Goal: Task Accomplishment & Management: Use online tool/utility

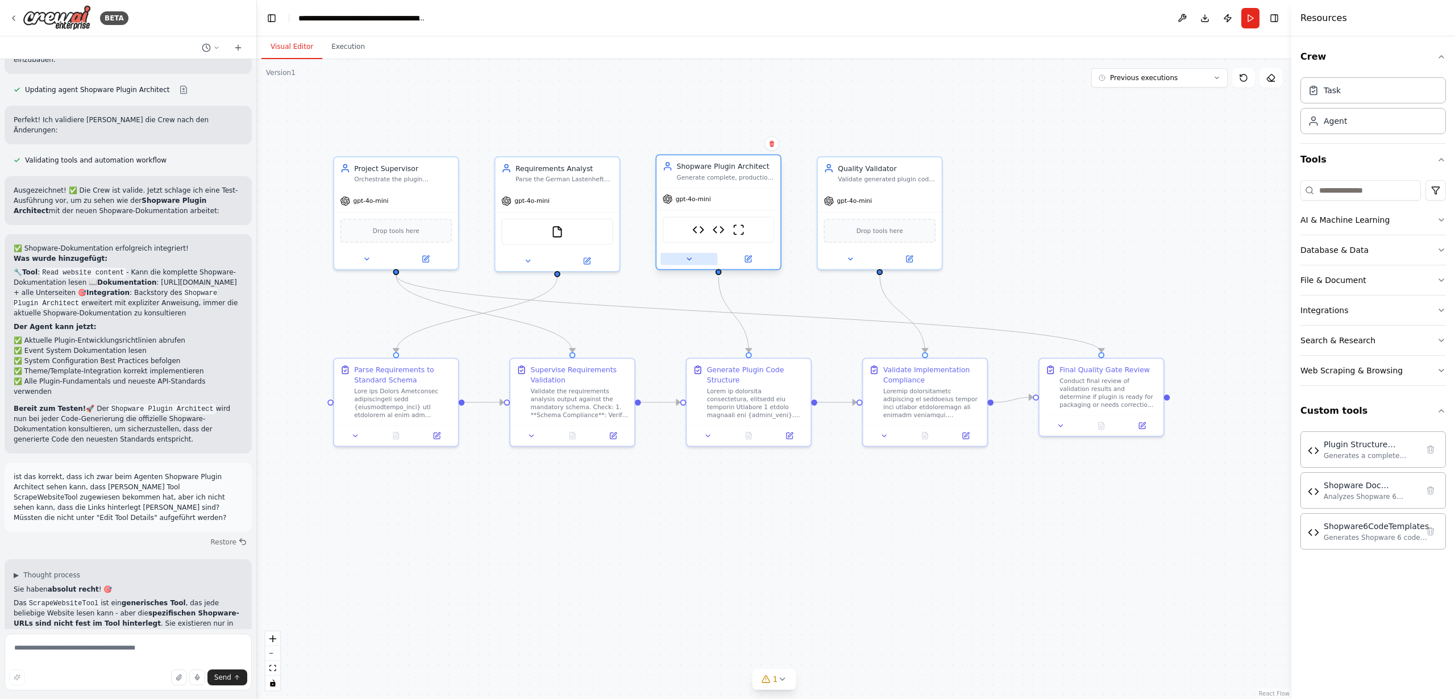
click at [688, 260] on icon at bounding box center [689, 259] width 8 height 8
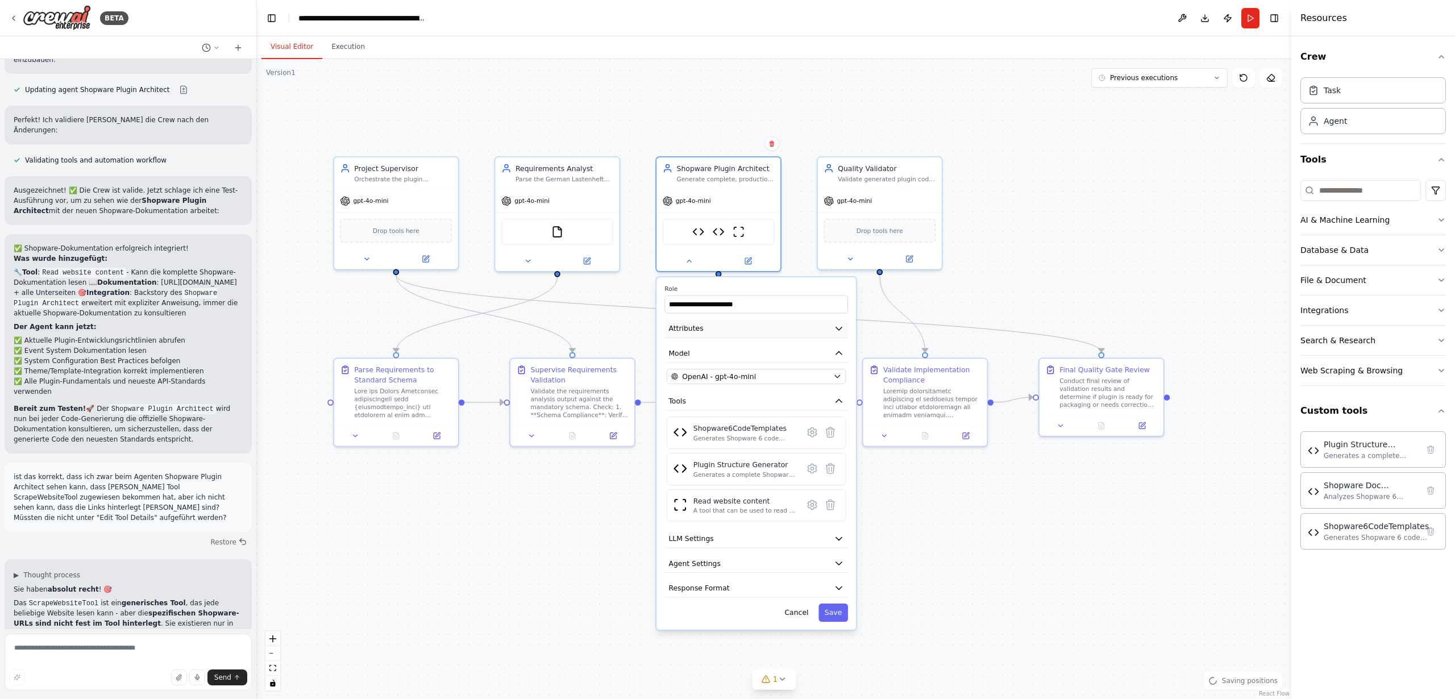
click at [688, 330] on span "Attributes" at bounding box center [685, 328] width 35 height 10
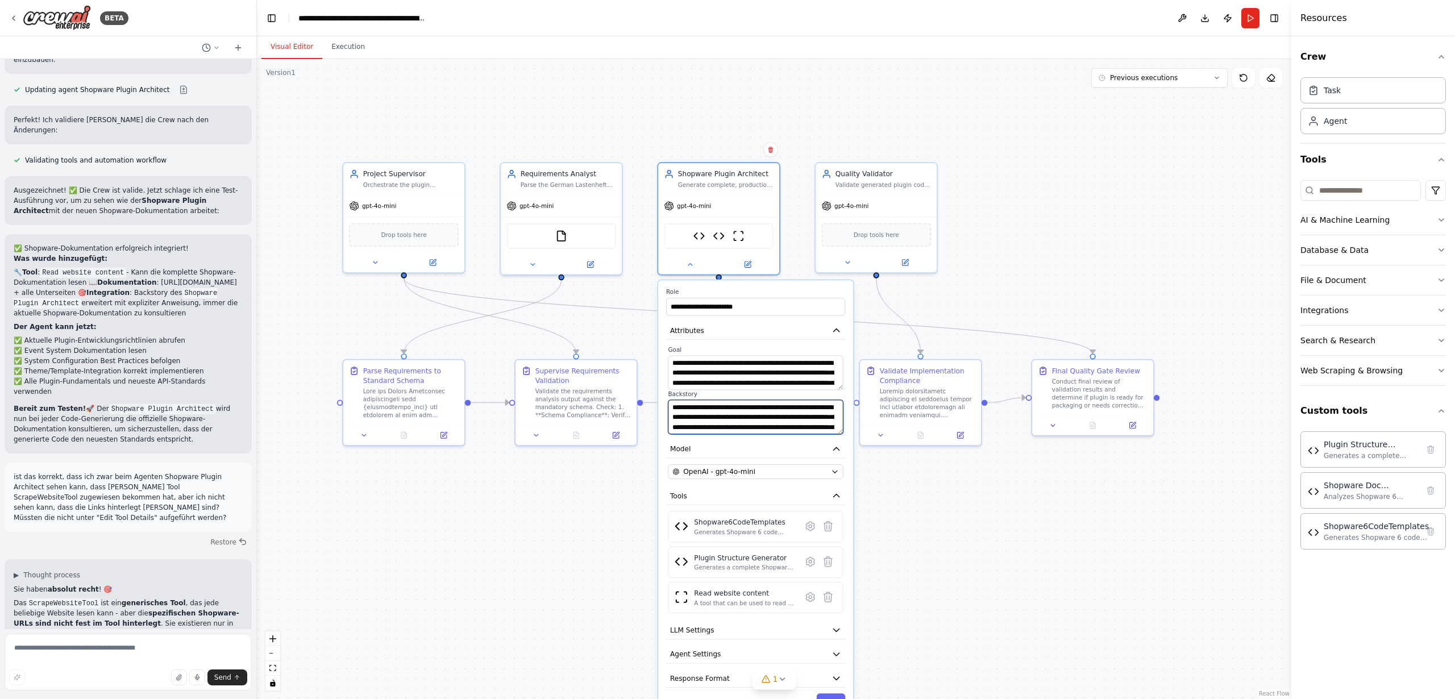
click at [731, 414] on textarea "**********" at bounding box center [755, 417] width 175 height 35
drag, startPoint x: 759, startPoint y: 415, endPoint x: 768, endPoint y: 415, distance: 9.1
click at [767, 414] on textarea "**********" at bounding box center [755, 417] width 175 height 35
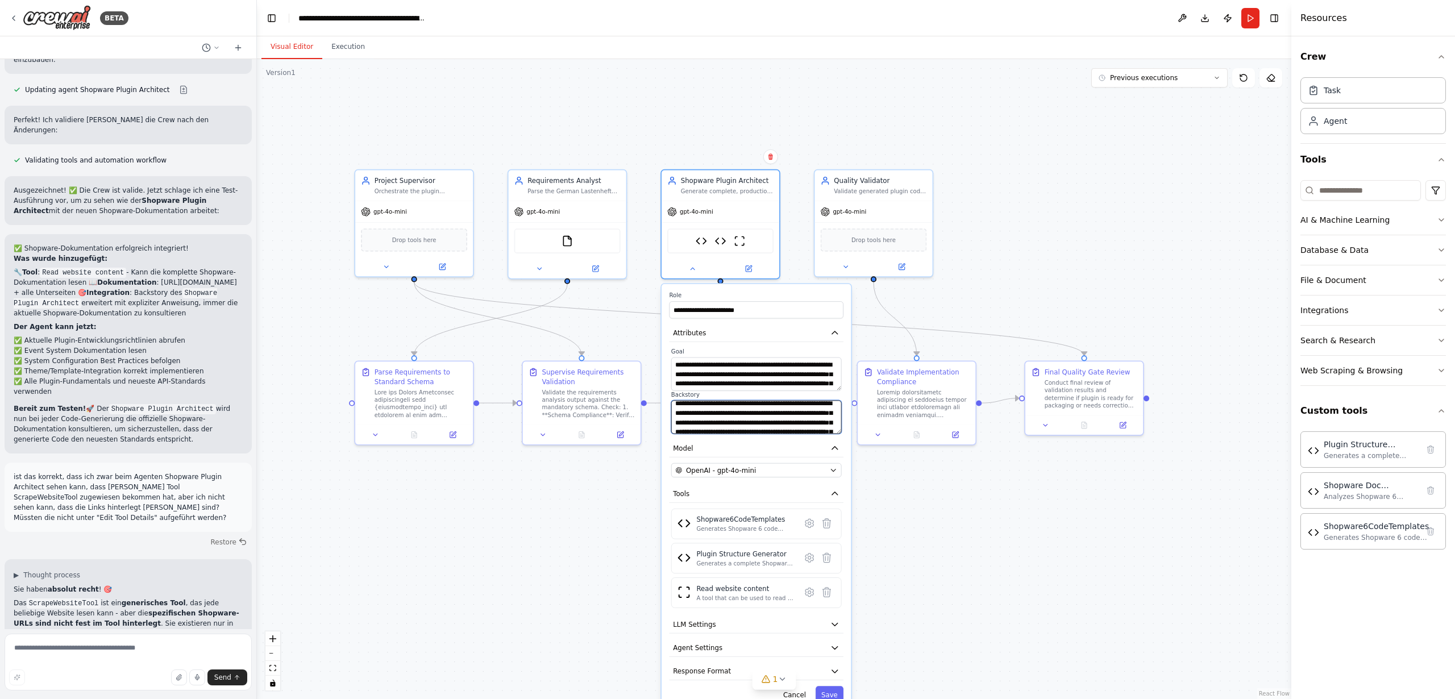
click at [794, 421] on textarea "**********" at bounding box center [756, 417] width 171 height 34
click at [774, 680] on span "1" at bounding box center [775, 679] width 5 height 11
click at [842, 627] on icon at bounding box center [846, 627] width 9 height 9
click at [693, 269] on icon at bounding box center [692, 266] width 7 height 7
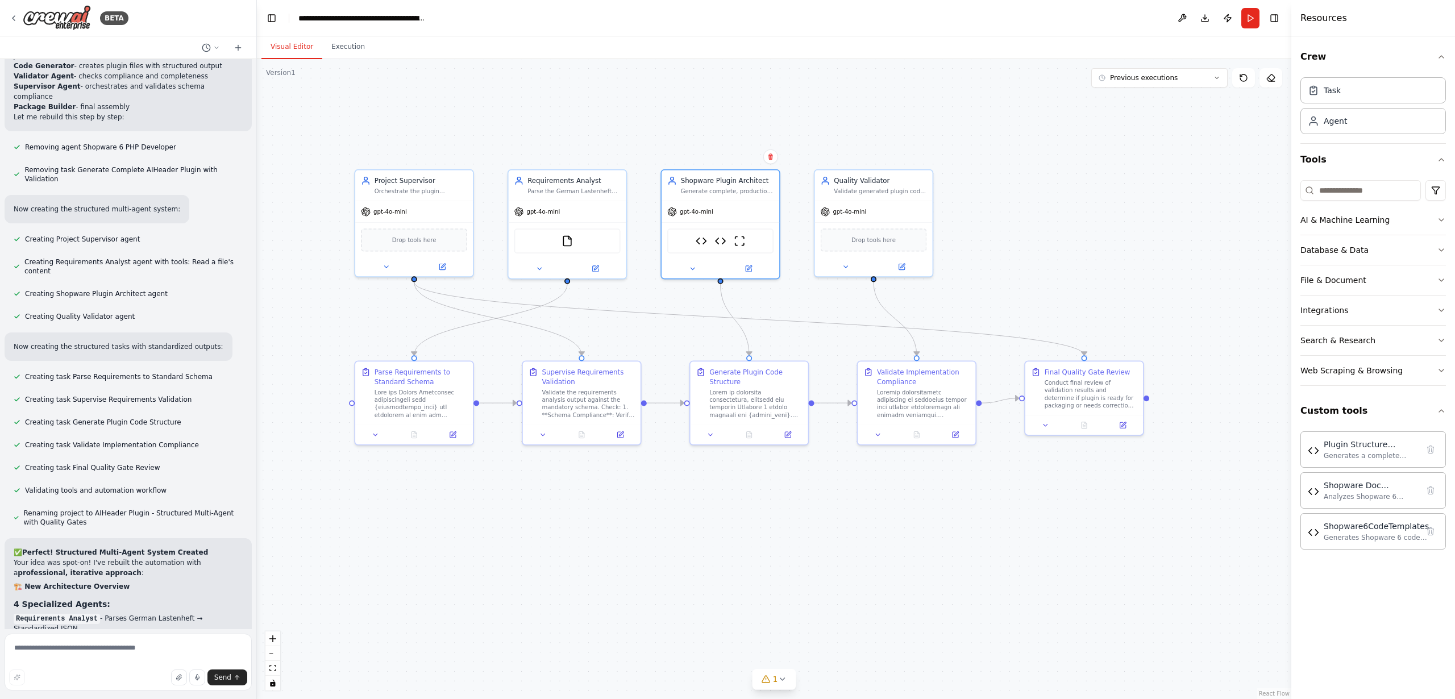
scroll to position [15789, 0]
drag, startPoint x: 240, startPoint y: 65, endPoint x: 240, endPoint y: 54, distance: 10.8
click at [240, 392] on div "Creating task Supervise Requirements Validation" at bounding box center [128, 399] width 247 height 14
click at [238, 48] on icon at bounding box center [238, 47] width 9 height 9
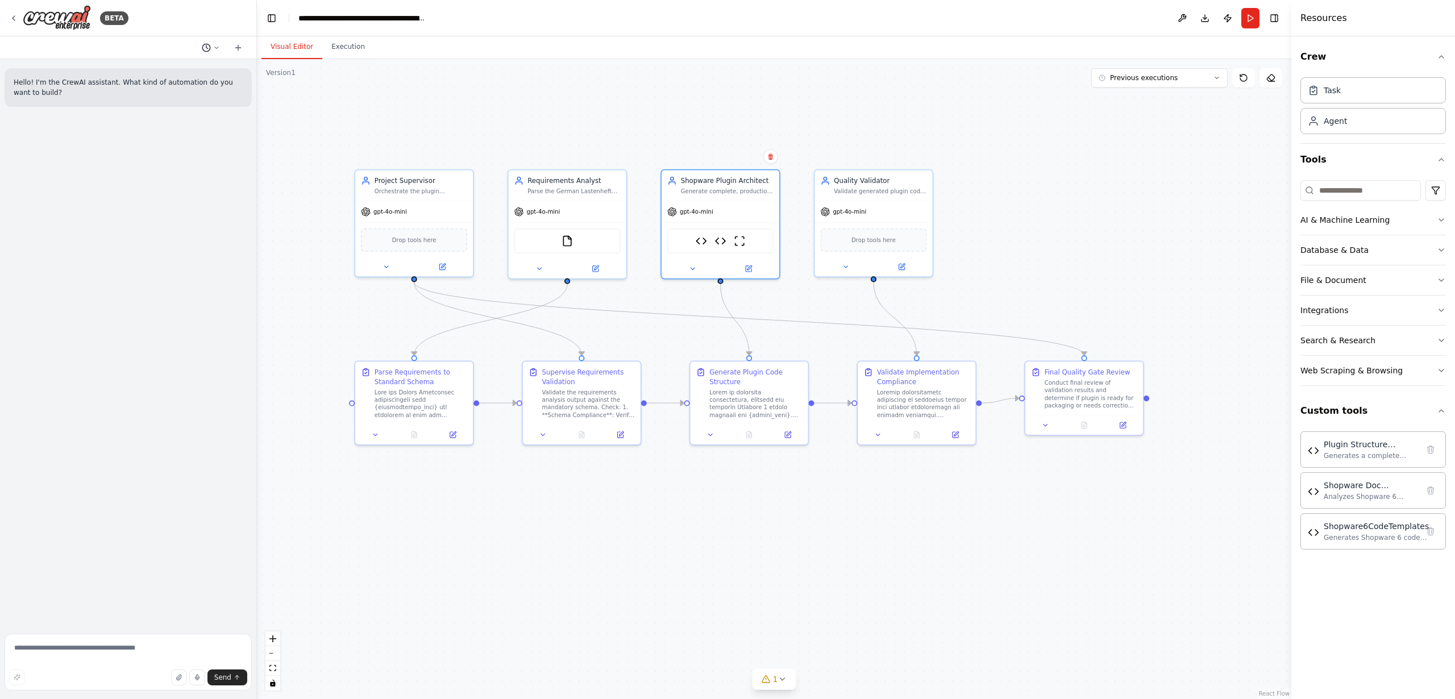
click at [213, 47] on icon at bounding box center [216, 47] width 7 height 7
click at [168, 73] on span "Untitled" at bounding box center [167, 70] width 84 height 9
click at [213, 47] on icon at bounding box center [216, 47] width 7 height 7
click at [141, 72] on span "Untitled" at bounding box center [167, 70] width 84 height 9
drag, startPoint x: 194, startPoint y: 87, endPoint x: 191, endPoint y: 95, distance: 9.0
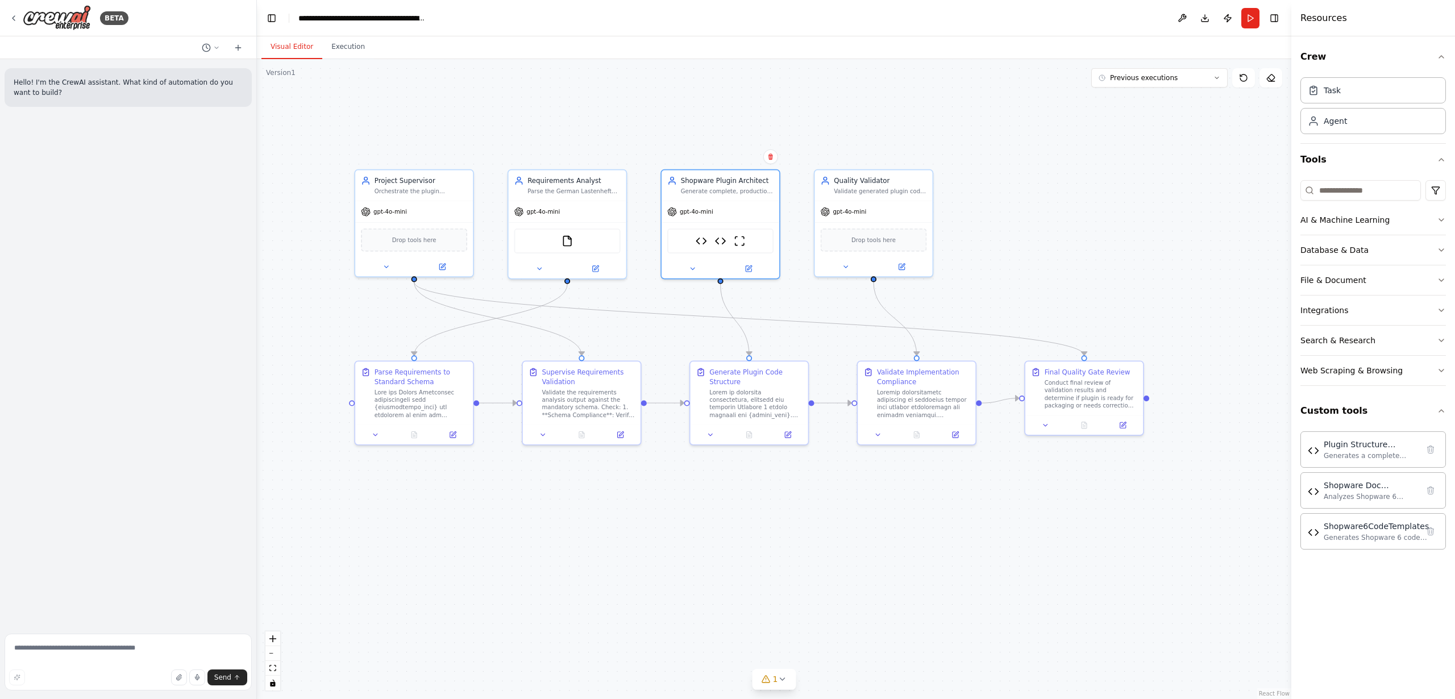
click at [194, 88] on p "Hello! I'm the CrewAI assistant. What kind of automation do you want to build?" at bounding box center [128, 87] width 229 height 20
click at [215, 48] on icon at bounding box center [216, 47] width 7 height 7
click at [141, 72] on span "Untitled" at bounding box center [167, 70] width 84 height 9
click at [215, 49] on icon at bounding box center [216, 47] width 7 height 7
drag, startPoint x: 134, startPoint y: 70, endPoint x: 104, endPoint y: 82, distance: 32.2
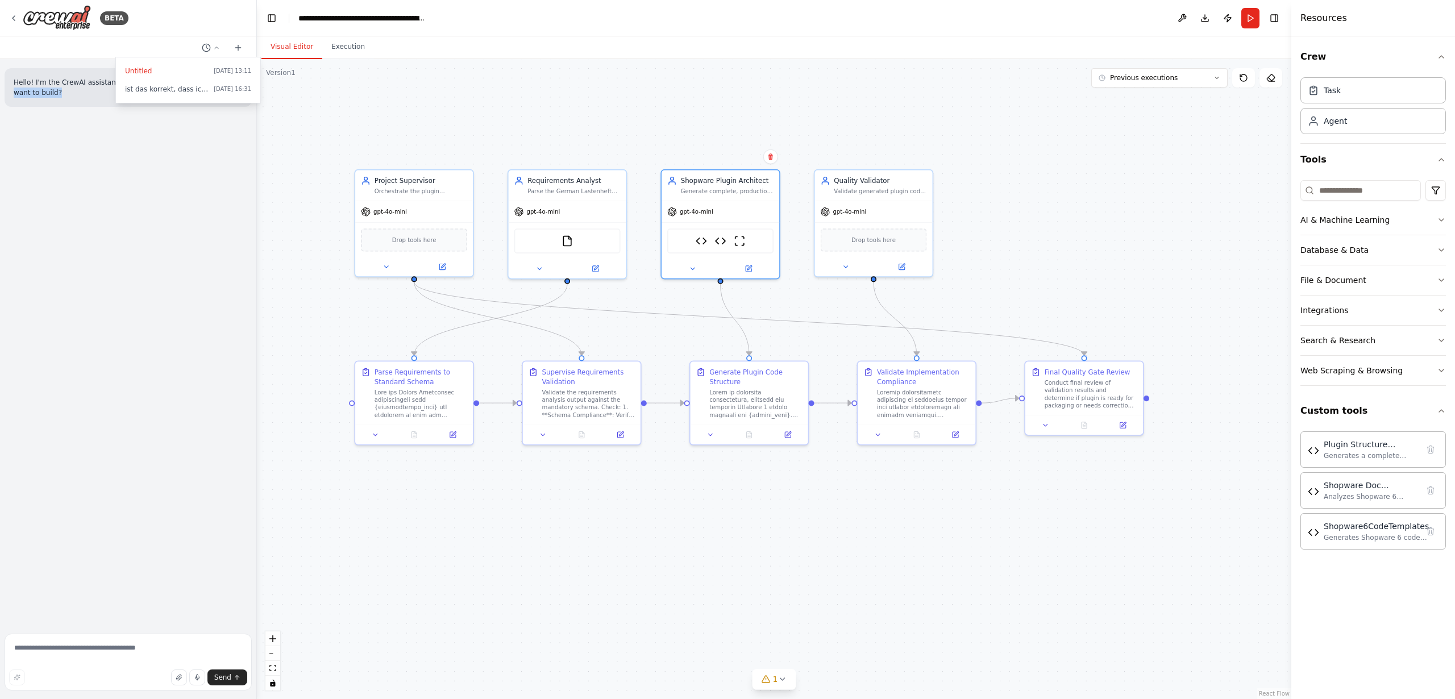
click at [134, 70] on span "Untitled" at bounding box center [167, 70] width 84 height 9
click at [217, 46] on icon at bounding box center [216, 47] width 7 height 7
click at [135, 71] on span "Untitled" at bounding box center [167, 70] width 84 height 9
click at [215, 48] on icon at bounding box center [216, 47] width 7 height 7
click at [231, 71] on span "Today 13:11" at bounding box center [233, 70] width 38 height 9
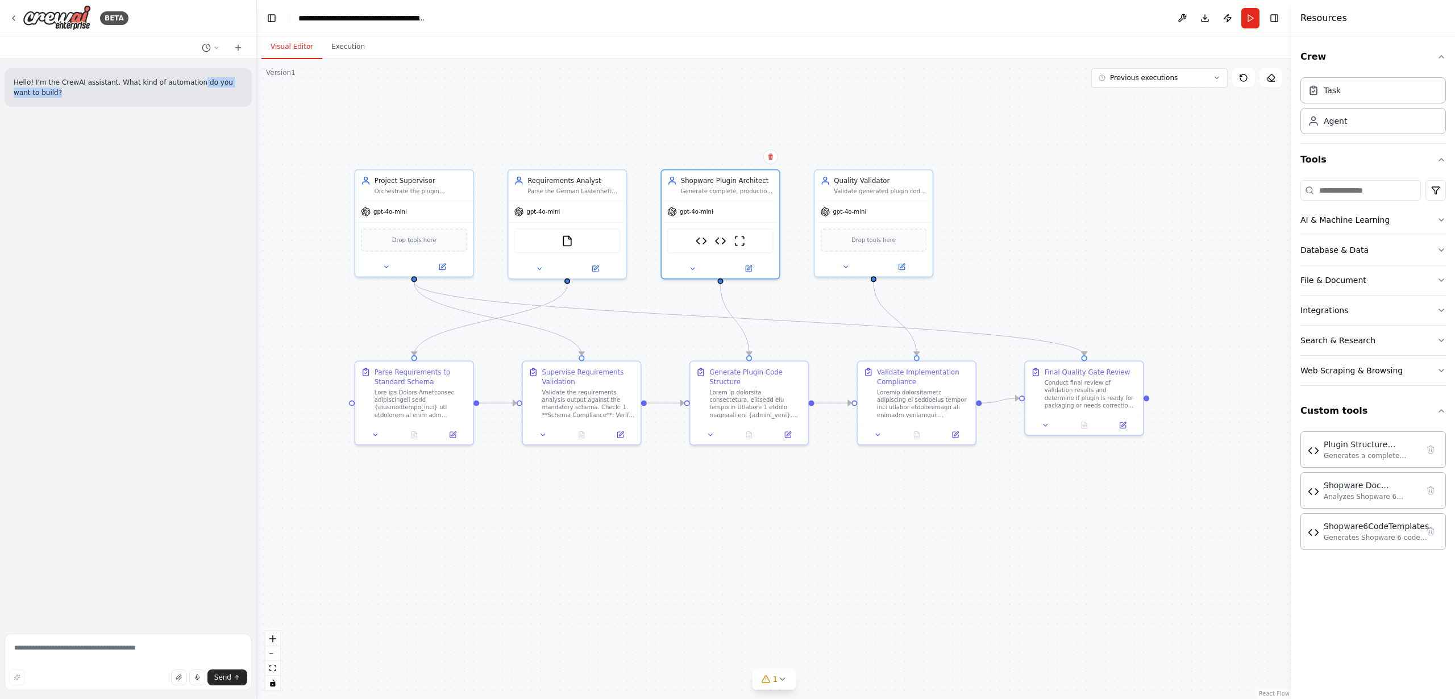
click at [179, 223] on div "Hello! I'm the CrewAI assistant. What kind of automation do you want to build?" at bounding box center [128, 344] width 256 height 570
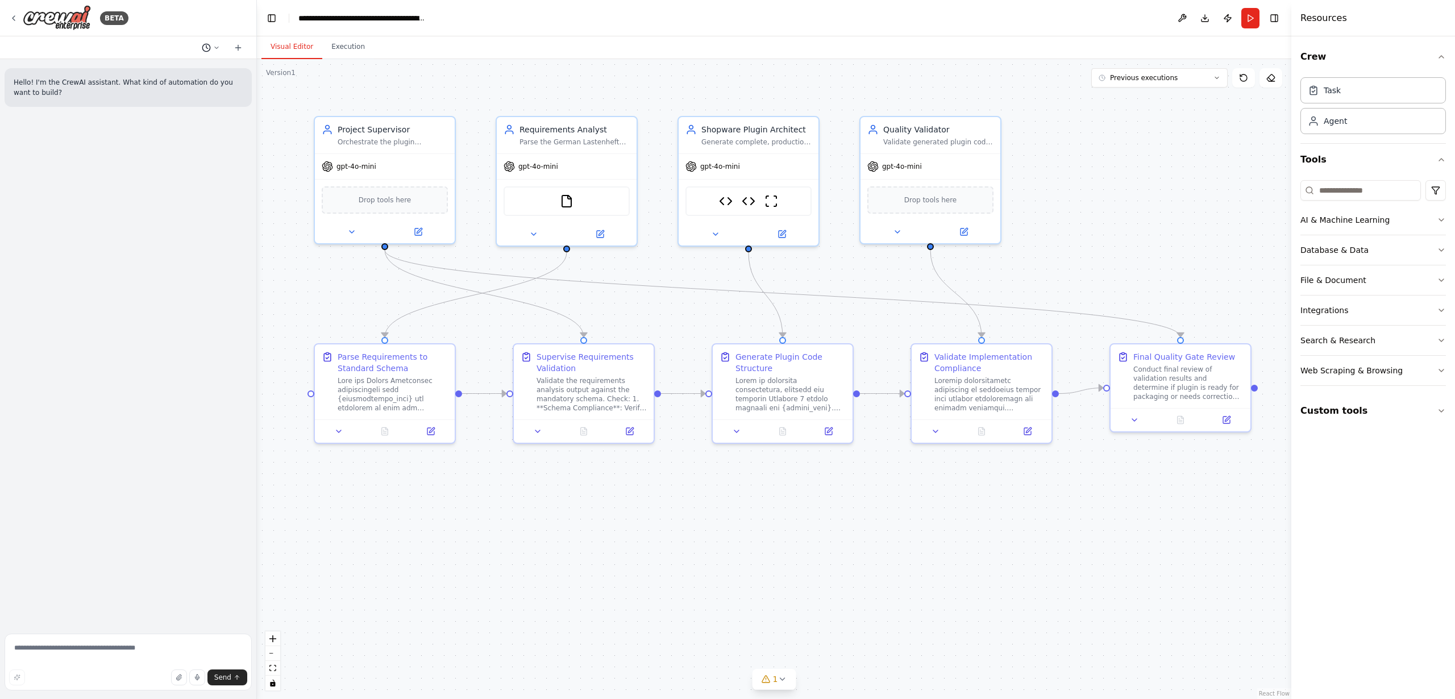
click at [214, 47] on icon at bounding box center [216, 47] width 7 height 7
click at [134, 72] on span "Untitled" at bounding box center [167, 70] width 84 height 9
click at [15, 20] on icon at bounding box center [13, 18] width 9 height 9
click at [211, 45] on button at bounding box center [210, 48] width 27 height 14
click at [141, 70] on span "Untitled" at bounding box center [167, 70] width 84 height 9
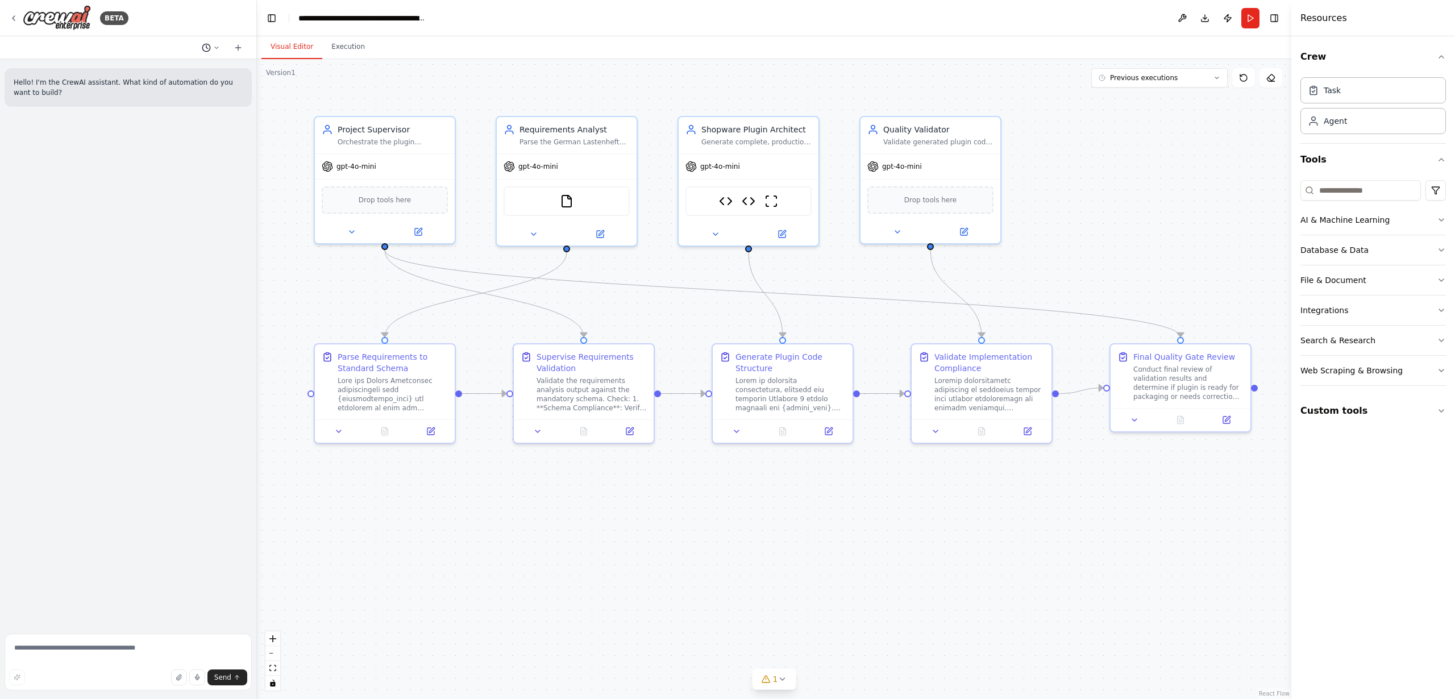
click at [215, 44] on icon at bounding box center [216, 47] width 7 height 7
click at [142, 69] on span "Untitled" at bounding box center [167, 70] width 84 height 9
click at [215, 47] on icon at bounding box center [216, 48] width 3 height 2
click at [134, 70] on span "Untitled" at bounding box center [167, 70] width 84 height 9
click at [719, 228] on icon at bounding box center [715, 231] width 9 height 9
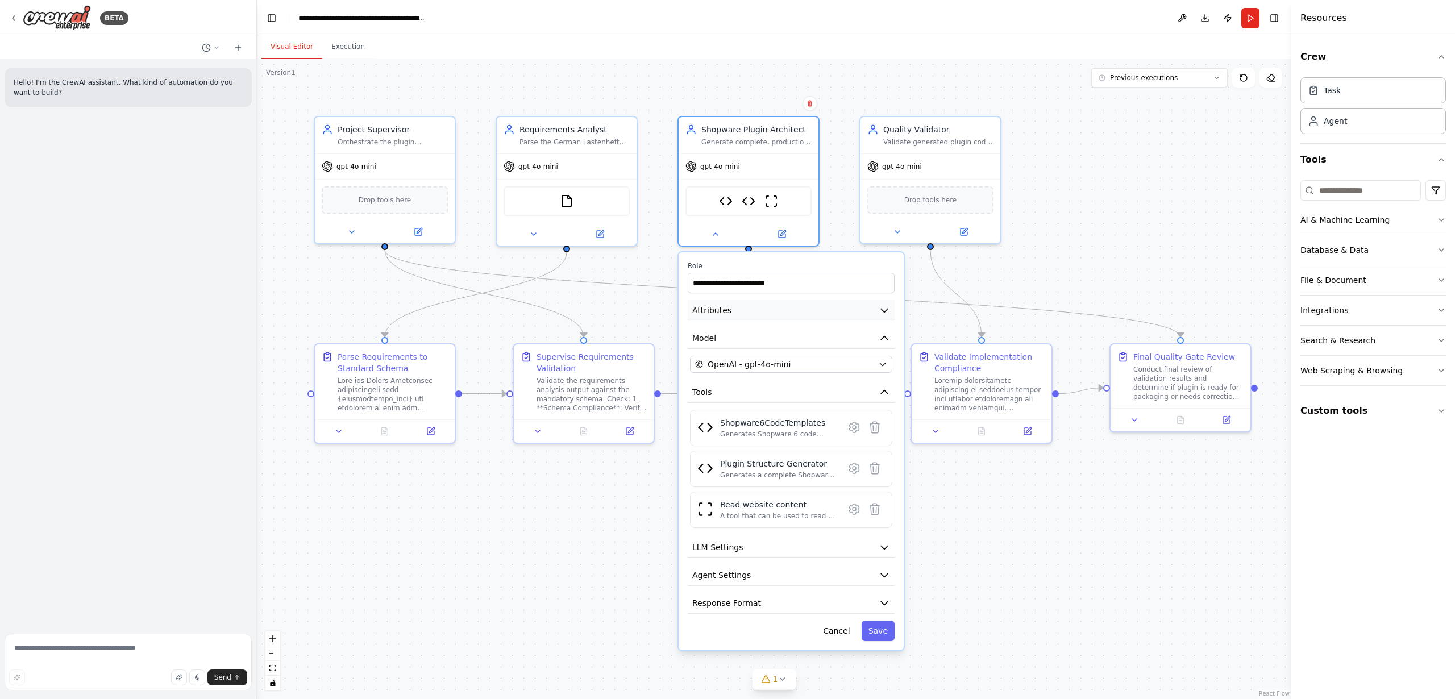
click at [725, 313] on span "Attributes" at bounding box center [711, 310] width 39 height 11
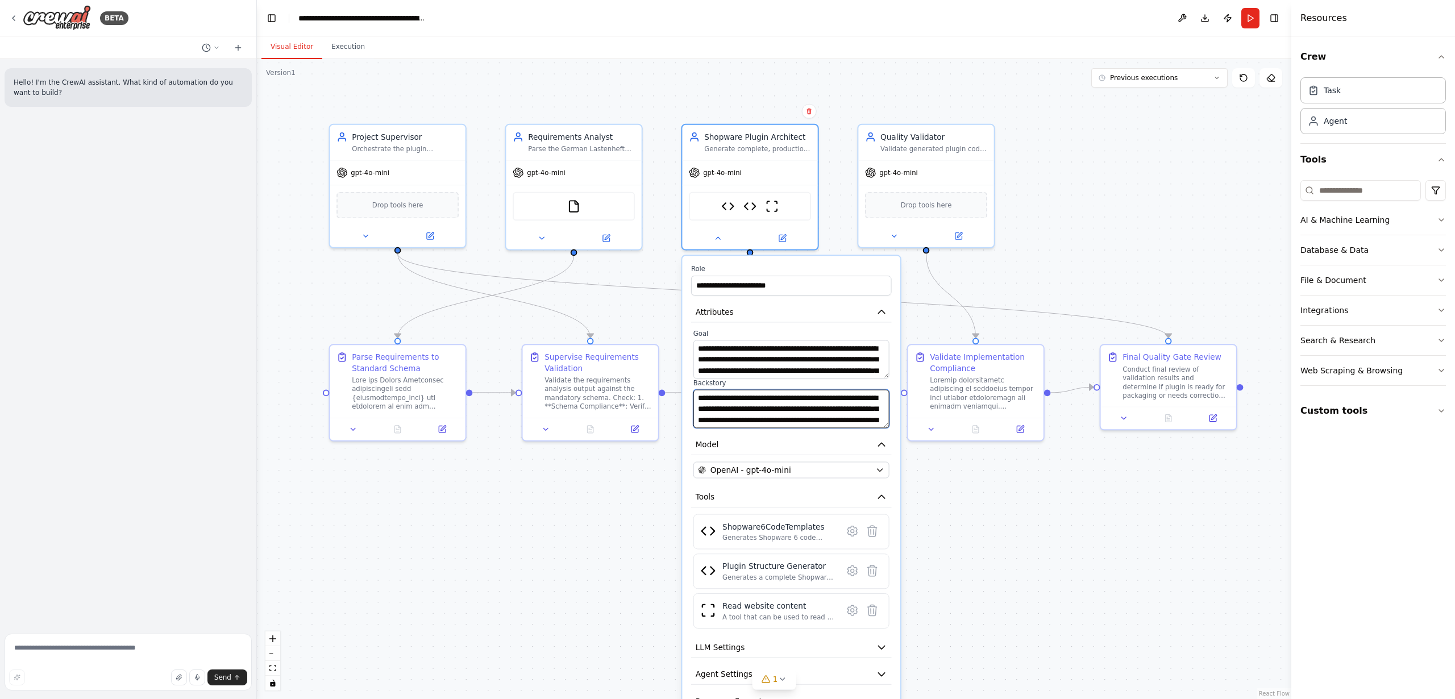
click at [791, 406] on textarea "**********" at bounding box center [791, 409] width 196 height 39
drag, startPoint x: 802, startPoint y: 409, endPoint x: 802, endPoint y: 416, distance: 6.8
click at [802, 416] on textarea "**********" at bounding box center [791, 409] width 196 height 39
click at [820, 414] on textarea "**********" at bounding box center [791, 409] width 196 height 39
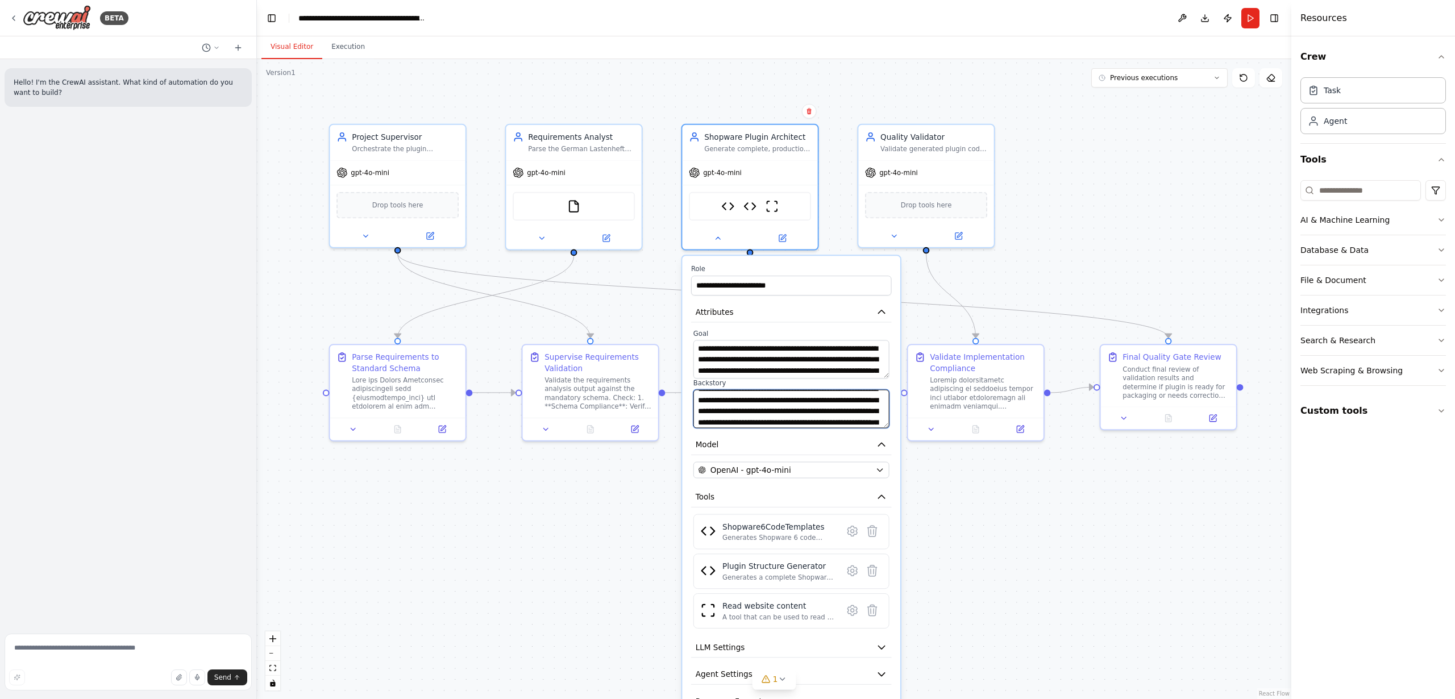
drag, startPoint x: 812, startPoint y: 413, endPoint x: 883, endPoint y: 421, distance: 71.5
click at [883, 421] on textarea "**********" at bounding box center [791, 409] width 196 height 39
drag, startPoint x: 853, startPoint y: 415, endPoint x: 783, endPoint y: 381, distance: 77.3
click at [853, 414] on textarea "**********" at bounding box center [791, 409] width 196 height 39
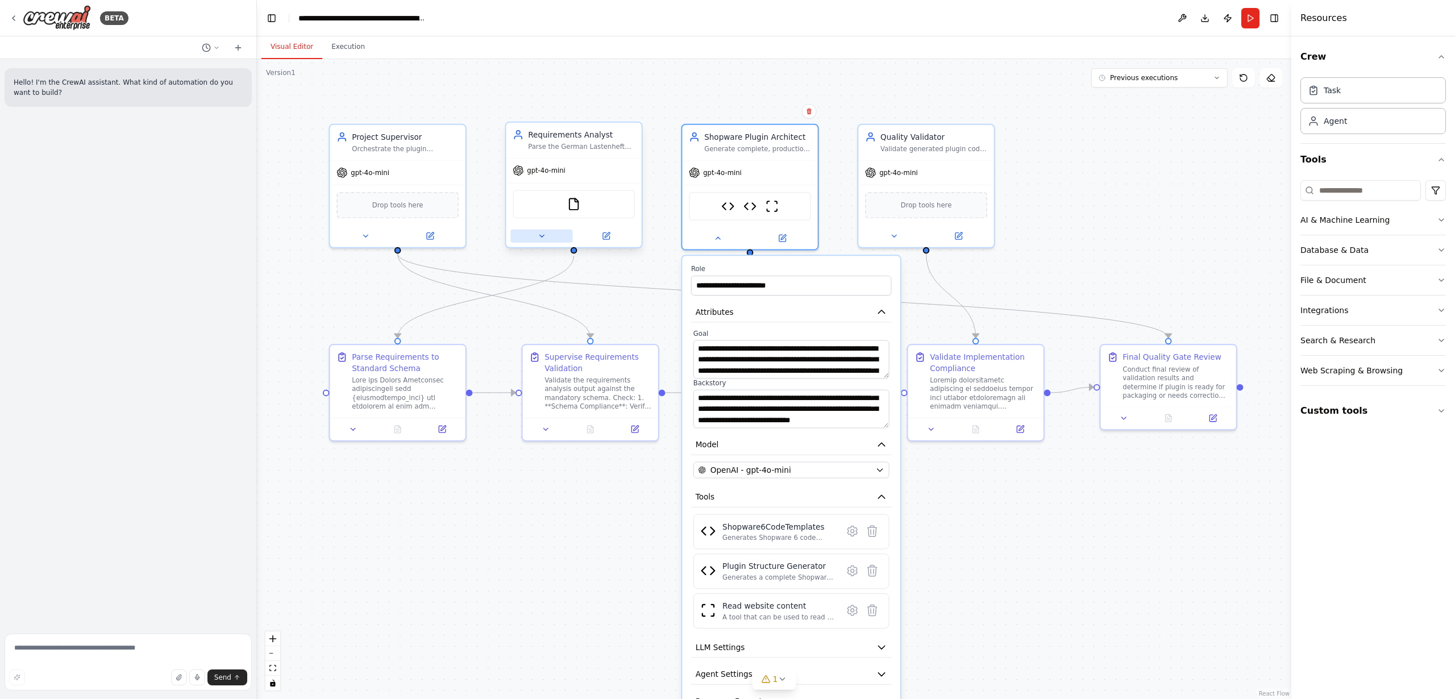
click at [538, 238] on icon at bounding box center [541, 236] width 9 height 9
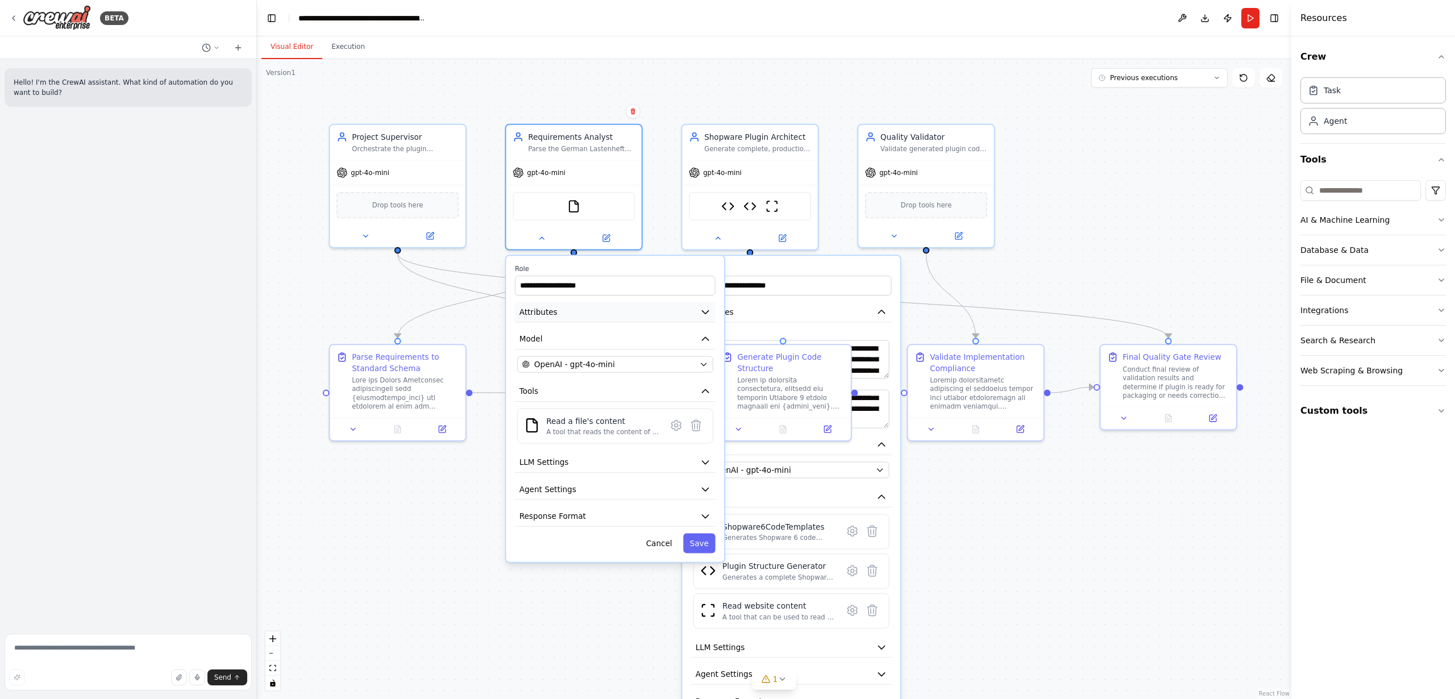
click at [548, 314] on span "Attributes" at bounding box center [538, 311] width 38 height 11
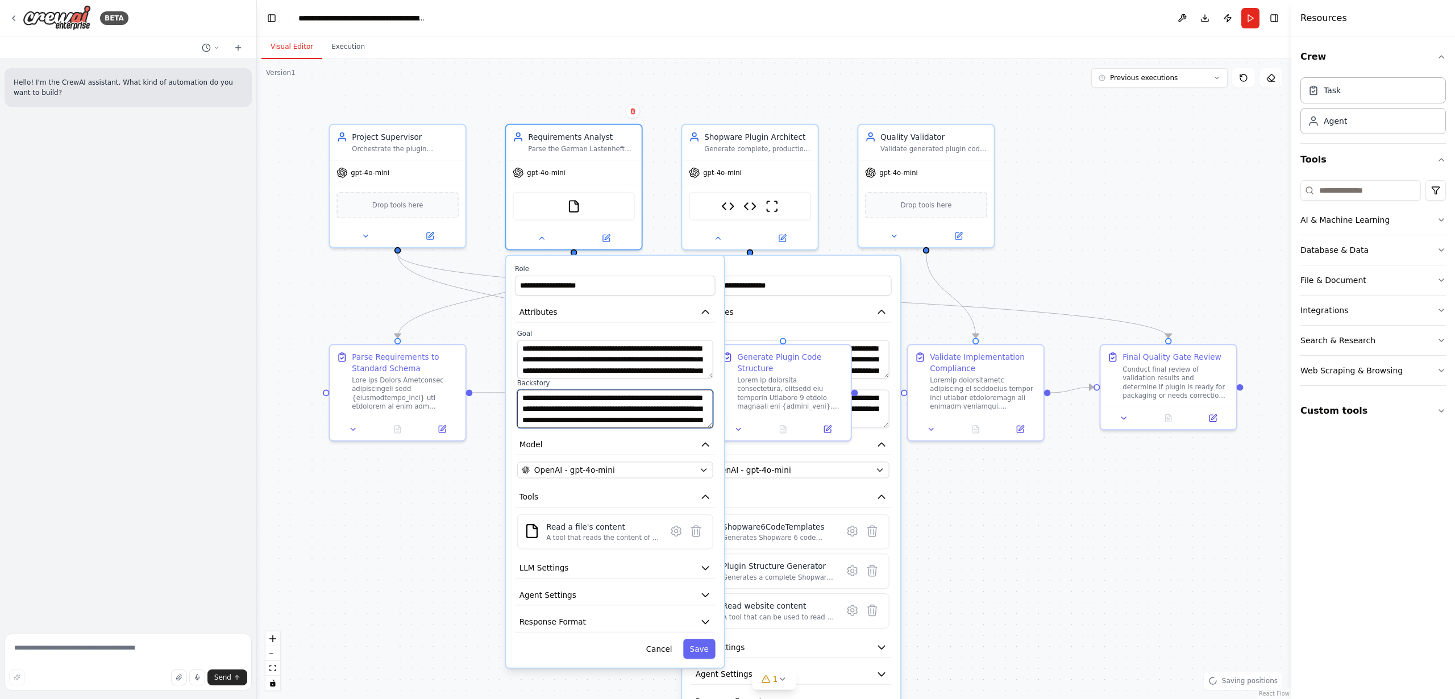
drag, startPoint x: 583, startPoint y: 408, endPoint x: 592, endPoint y: 412, distance: 9.9
click at [583, 408] on textarea "**********" at bounding box center [615, 409] width 196 height 39
drag, startPoint x: 592, startPoint y: 410, endPoint x: 597, endPoint y: 481, distance: 71.3
click at [592, 410] on textarea "**********" at bounding box center [615, 409] width 196 height 39
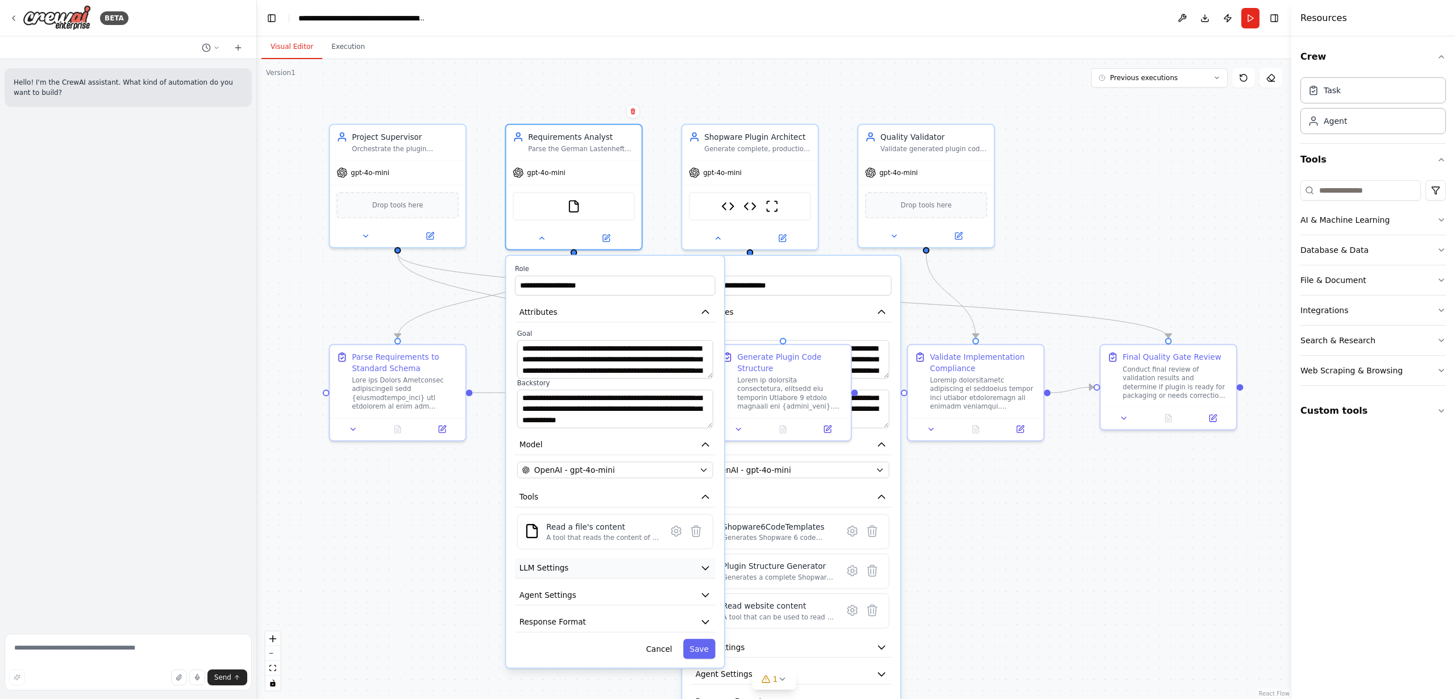
click at [546, 568] on span "LLM Settings" at bounding box center [543, 568] width 49 height 11
click at [746, 147] on div "Generate complete, production-ready Shopware 6 plugin code based on validated r…" at bounding box center [757, 147] width 107 height 9
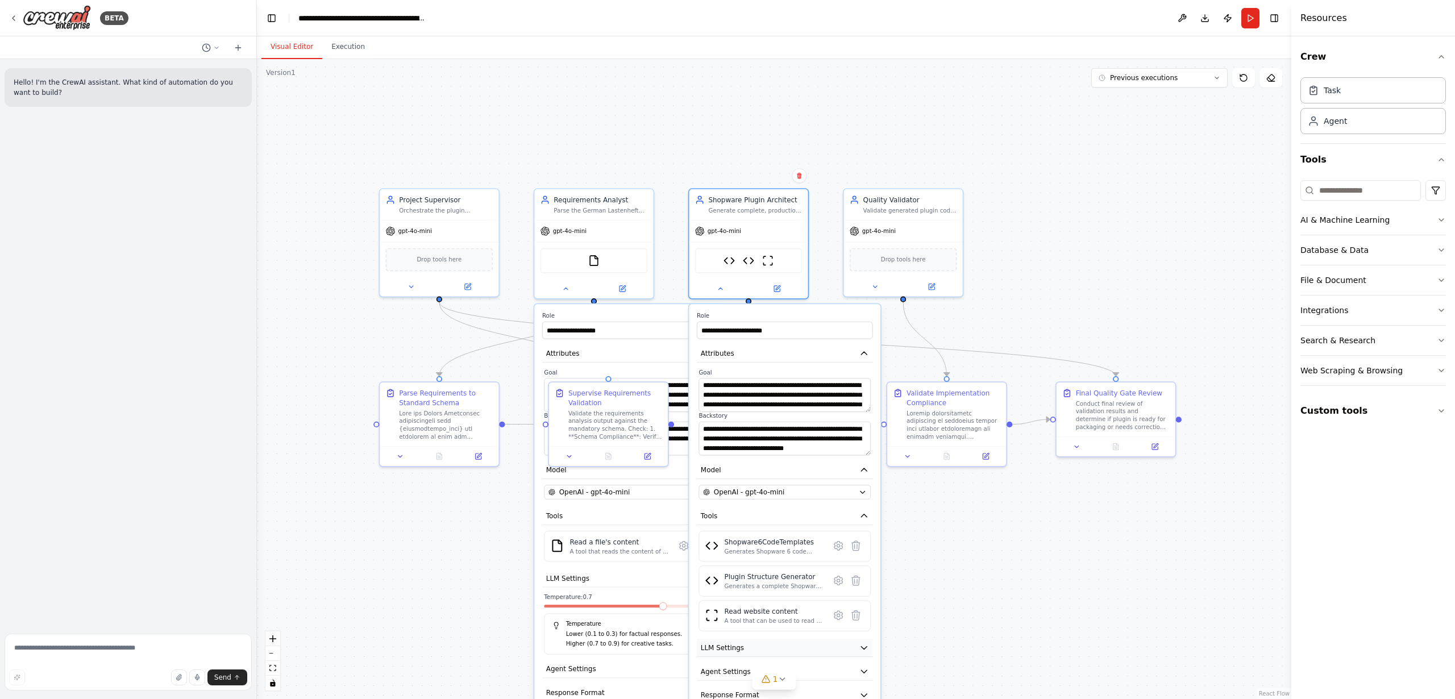
click at [737, 646] on span "LLM Settings" at bounding box center [722, 648] width 43 height 10
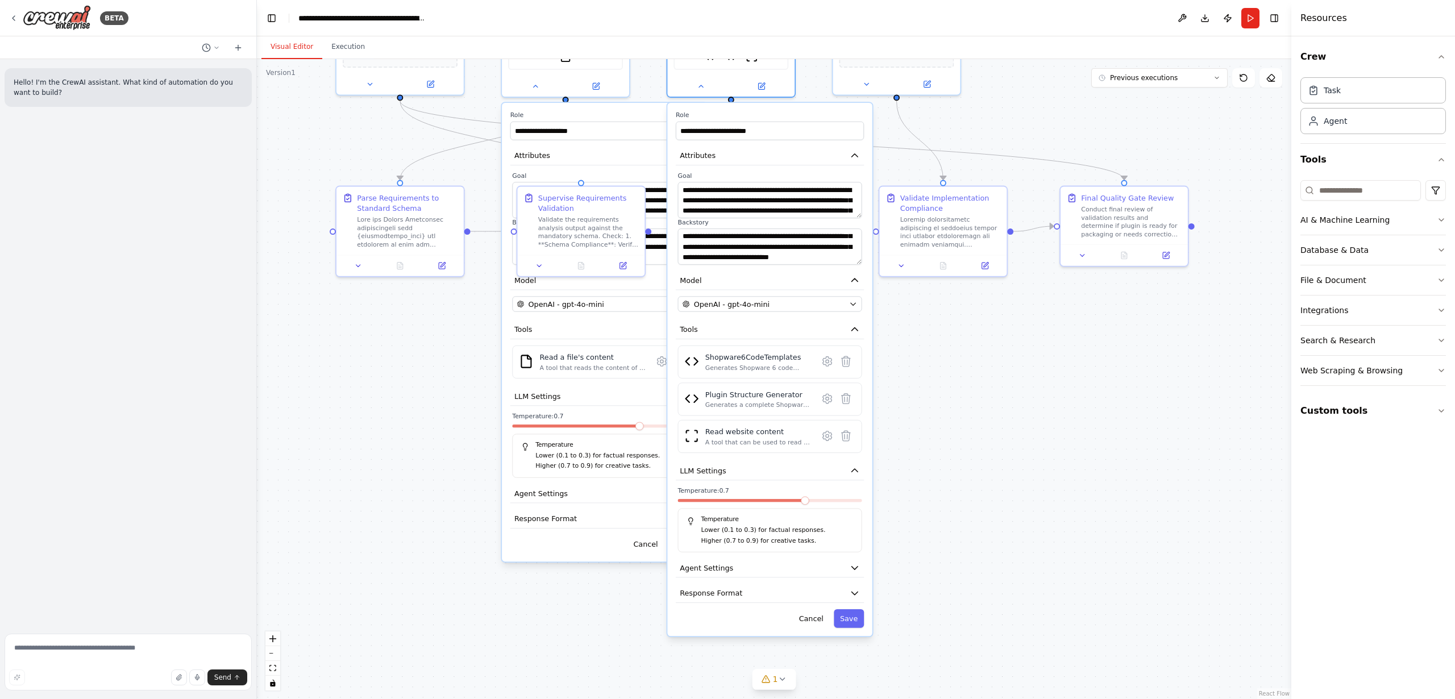
drag, startPoint x: 940, startPoint y: 622, endPoint x: 925, endPoint y: 444, distance: 178.5
click at [925, 444] on div ".deletable-edge-delete-btn { width: 20px; height: 20px; border: 0px solid #ffff…" at bounding box center [774, 379] width 1034 height 640
click at [800, 500] on span at bounding box center [804, 500] width 9 height 9
click at [787, 500] on span at bounding box center [787, 500] width 9 height 9
click at [751, 569] on button "Agent Settings" at bounding box center [769, 567] width 188 height 19
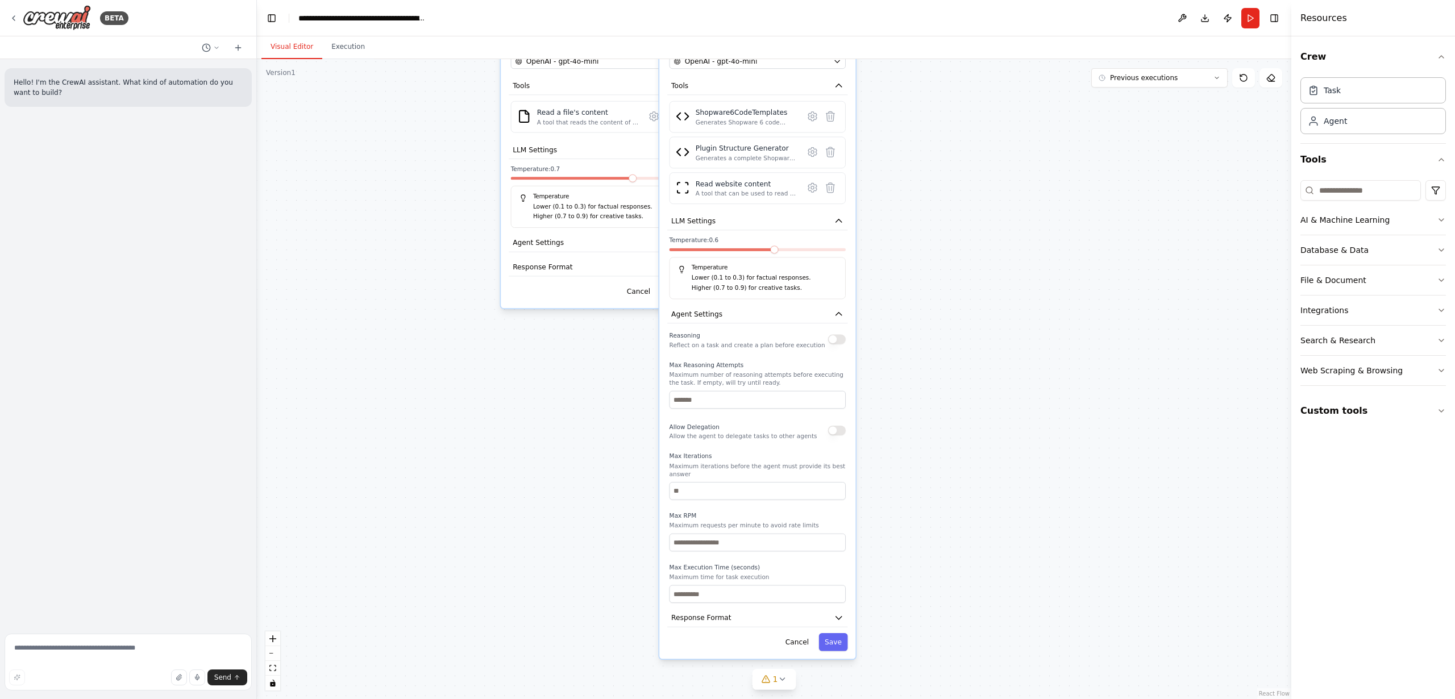
drag, startPoint x: 957, startPoint y: 592, endPoint x: 924, endPoint y: 359, distance: 235.3
click at [942, 338] on div ".deletable-edge-delete-btn { width: 20px; height: 20px; border: 0px solid #ffff…" at bounding box center [774, 379] width 1034 height 640
click at [702, 221] on span "LLM Settings" at bounding box center [693, 220] width 44 height 10
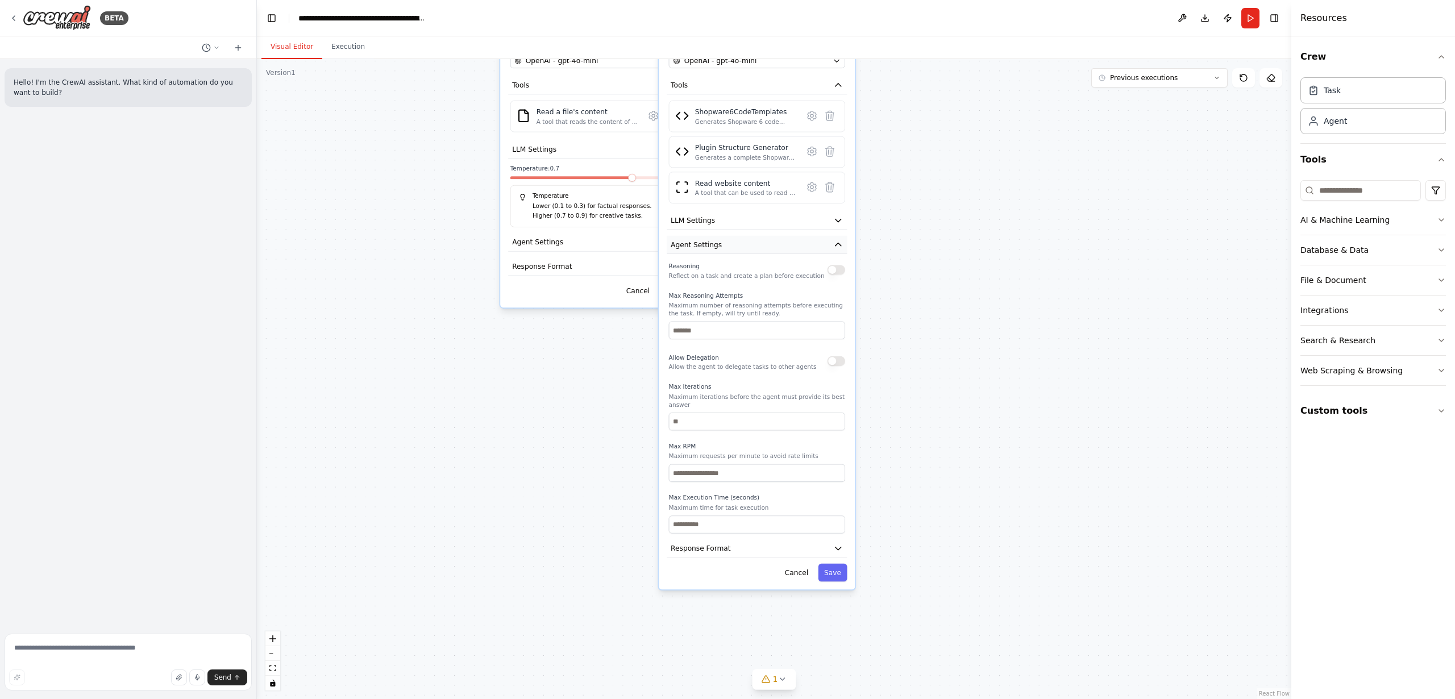
click at [691, 245] on span "Agent Settings" at bounding box center [696, 245] width 51 height 10
click at [691, 246] on span "Agent Settings" at bounding box center [696, 245] width 51 height 10
click at [693, 221] on span "LLM Settings" at bounding box center [693, 220] width 44 height 10
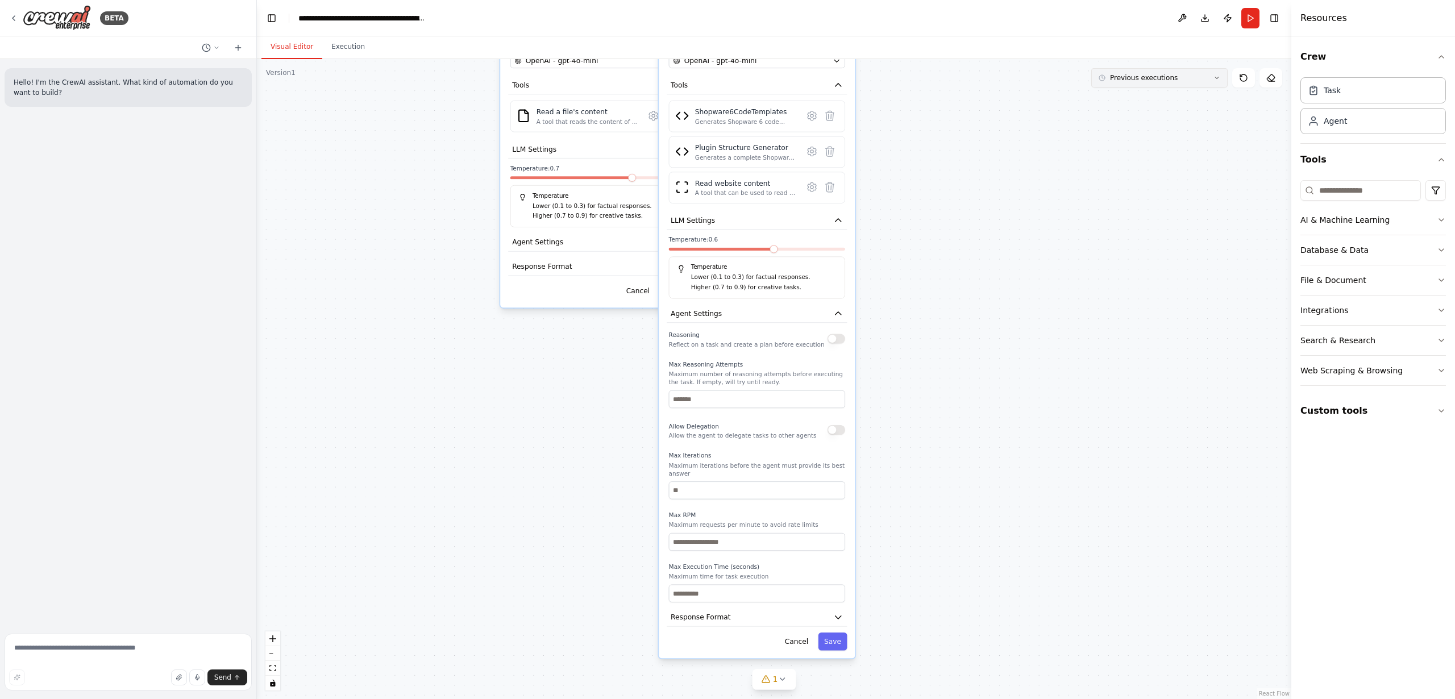
click at [1214, 75] on icon at bounding box center [1216, 77] width 7 height 7
click at [212, 47] on button at bounding box center [210, 48] width 27 height 14
click at [137, 71] on span "Untitled" at bounding box center [167, 70] width 84 height 9
click at [209, 49] on circle at bounding box center [205, 47] width 7 height 7
click at [143, 73] on span "Untitled" at bounding box center [167, 70] width 84 height 9
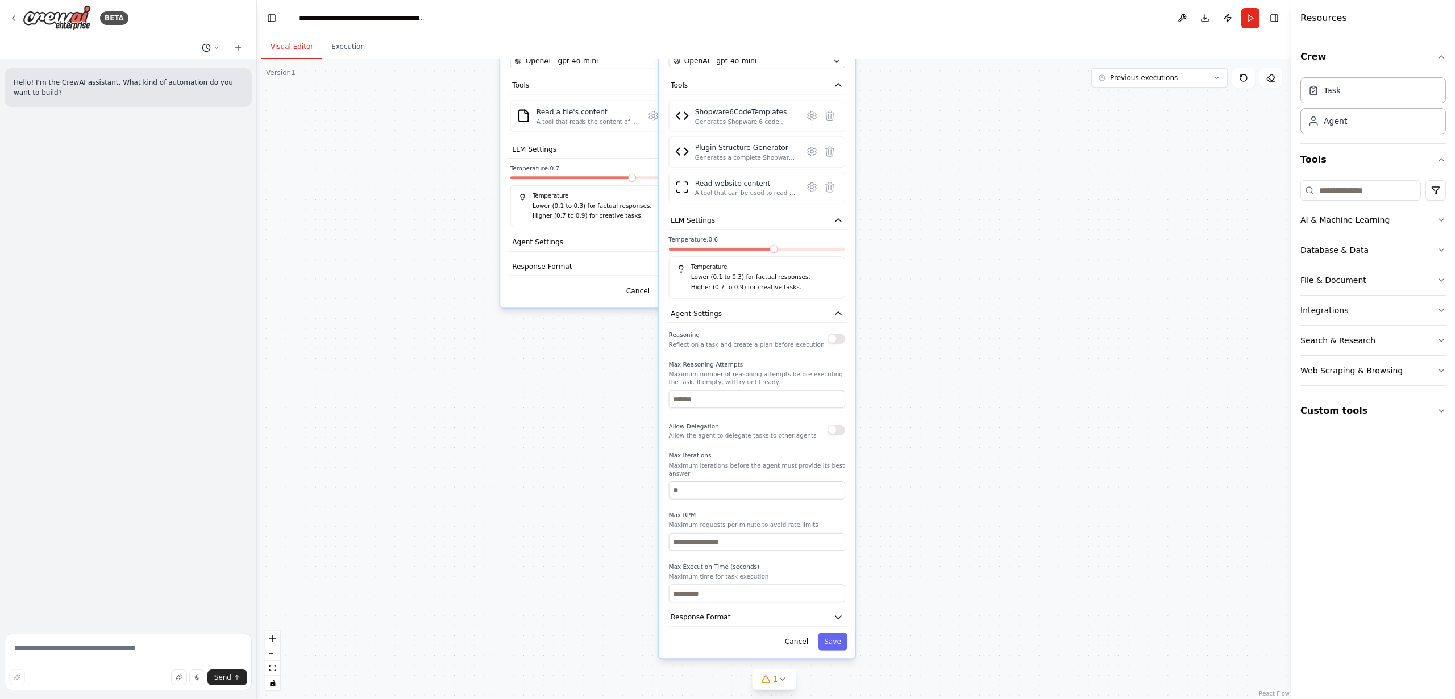
click at [212, 44] on button at bounding box center [210, 48] width 27 height 14
click at [140, 69] on span "Untitled" at bounding box center [167, 70] width 84 height 9
click at [209, 47] on icon at bounding box center [206, 47] width 9 height 9
click at [150, 92] on span "ist das korrekt, dass ich zwar beim Agenten Shopware Plugin Architect sehen kan…" at bounding box center [167, 89] width 84 height 9
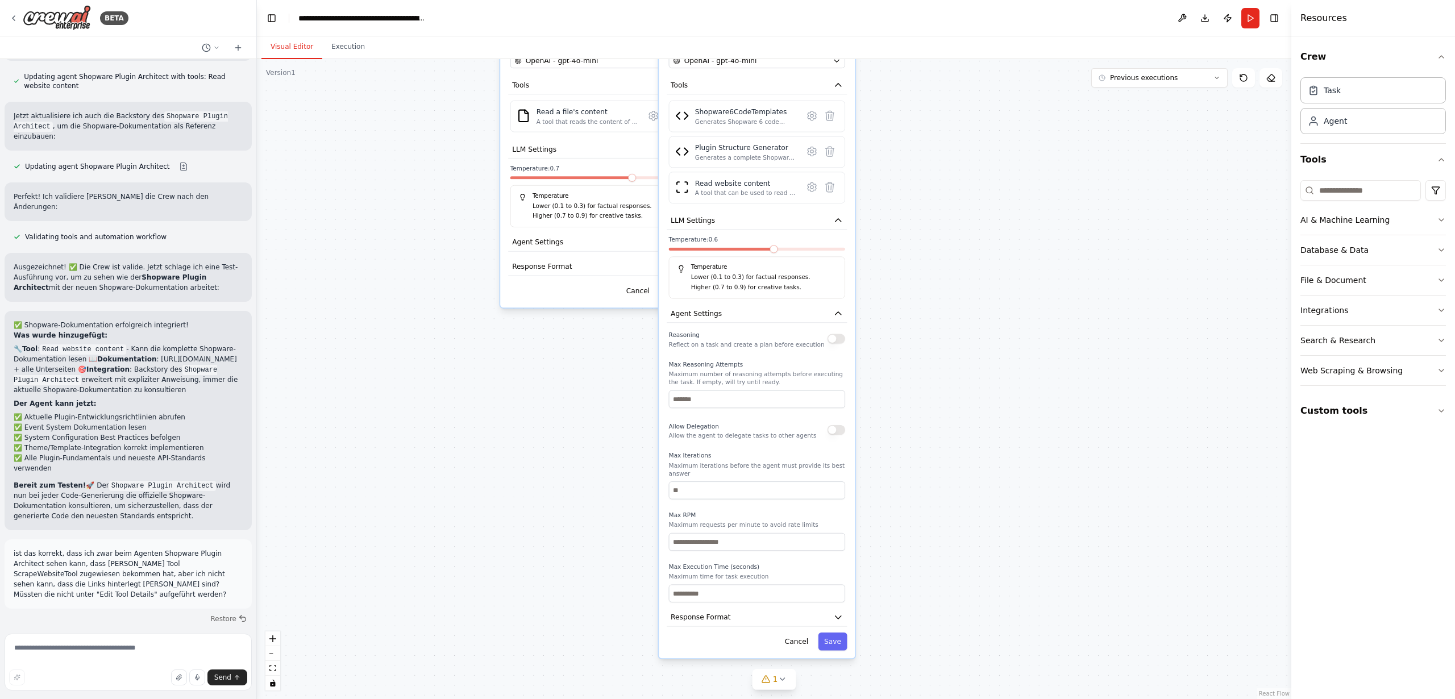
scroll to position [18141, 0]
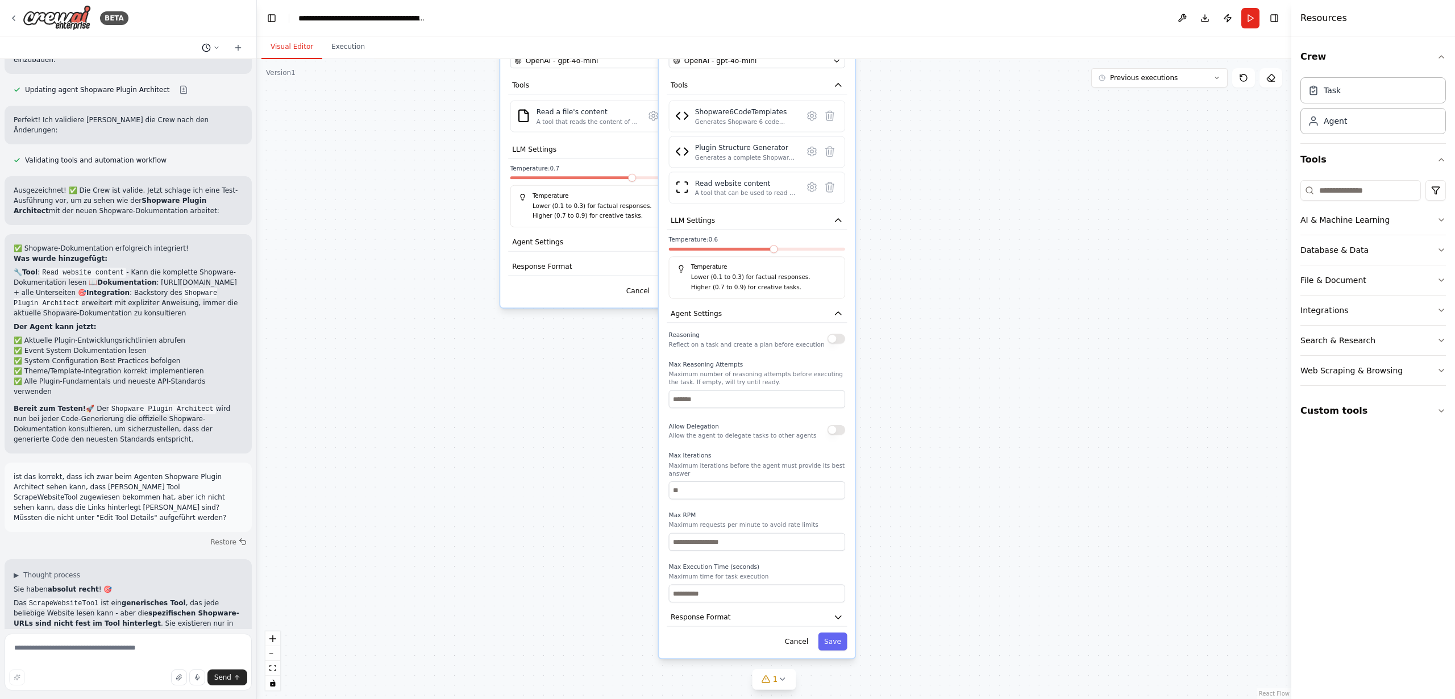
click at [210, 47] on circle at bounding box center [205, 47] width 7 height 7
click at [146, 72] on span "Untitled" at bounding box center [167, 70] width 84 height 9
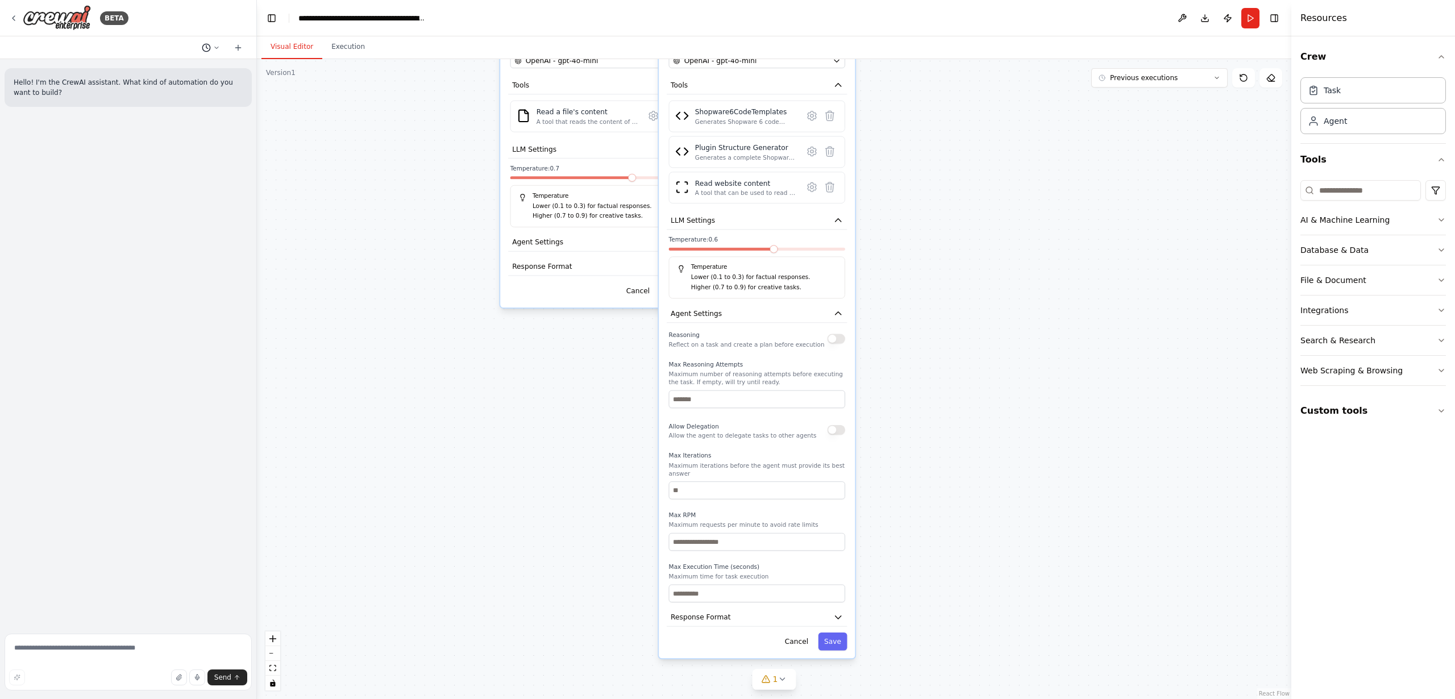
click at [204, 45] on icon at bounding box center [206, 47] width 9 height 9
click at [158, 91] on span "ist das korrekt, dass ich zwar beim Agenten Shopware Plugin Architect sehen kan…" at bounding box center [167, 89] width 84 height 9
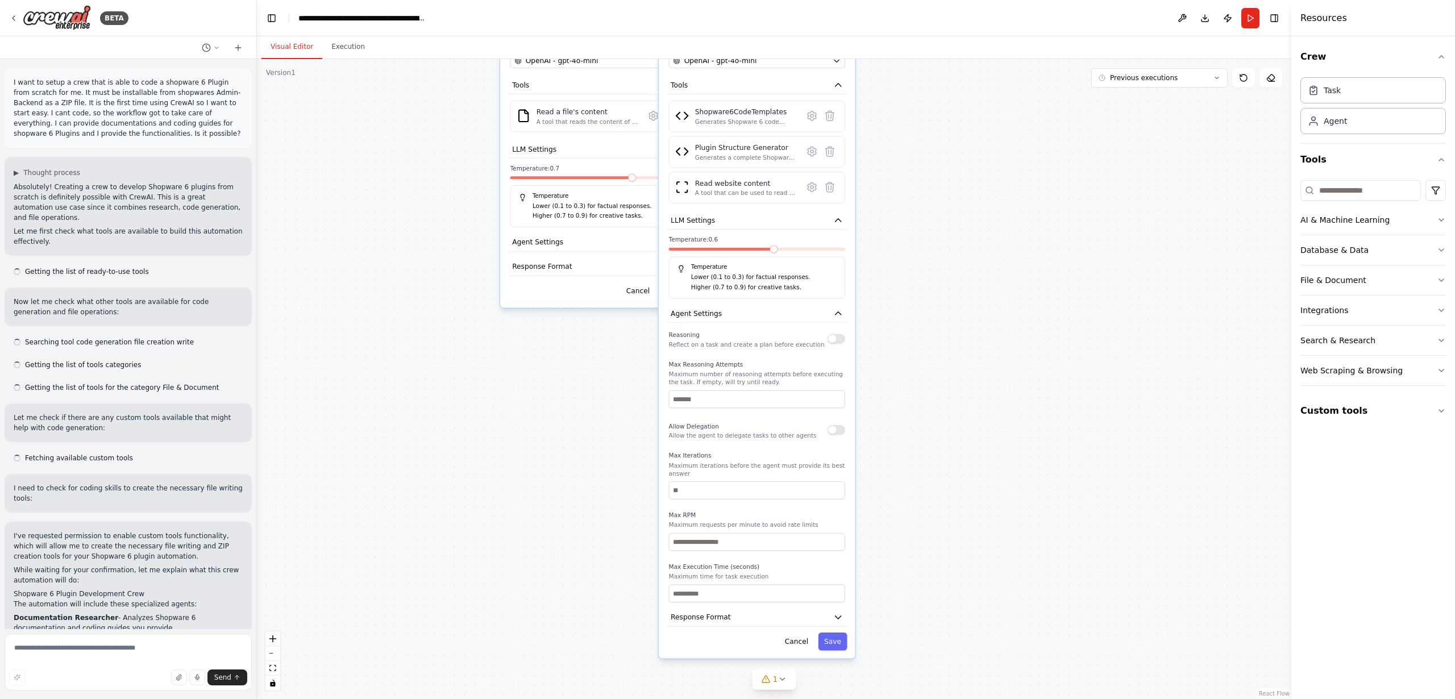
scroll to position [18141, 0]
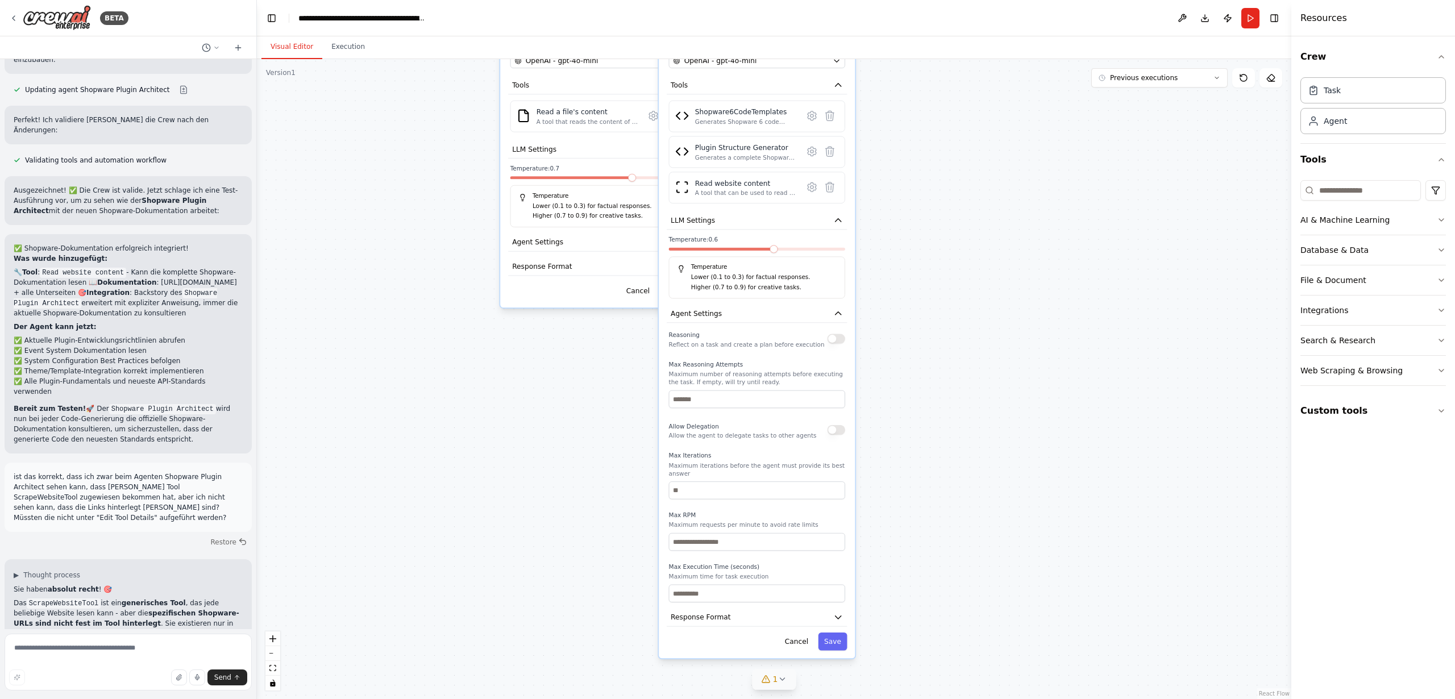
click at [778, 678] on icon at bounding box center [782, 679] width 9 height 9
drag, startPoint x: 575, startPoint y: 608, endPoint x: 581, endPoint y: 575, distance: 33.5
click at [575, 608] on div ".deletable-edge-delete-btn { width: 20px; height: 20px; border: 0px solid #ffff…" at bounding box center [774, 379] width 1034 height 640
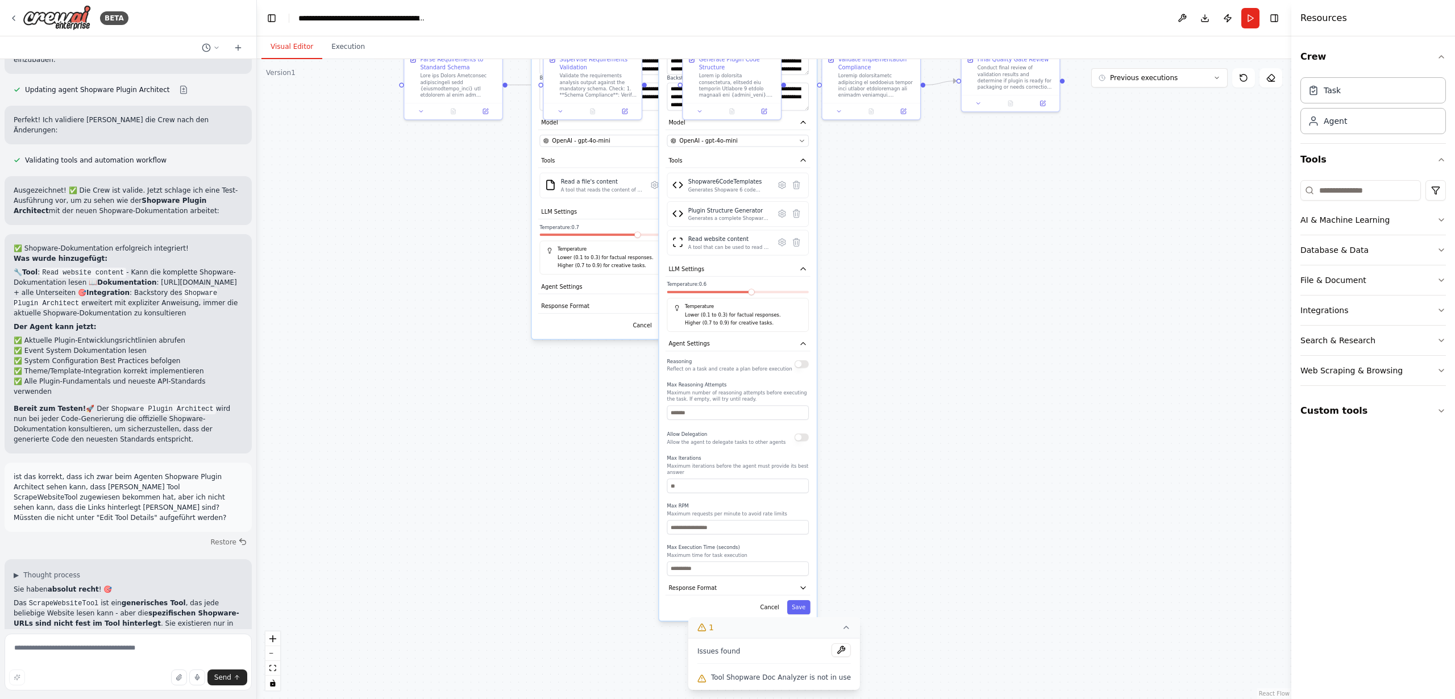
click at [842, 629] on icon at bounding box center [846, 627] width 9 height 9
click at [908, 621] on div ".deletable-edge-delete-btn { width: 20px; height: 20px; border: 0px solid #ffff…" at bounding box center [774, 379] width 1034 height 640
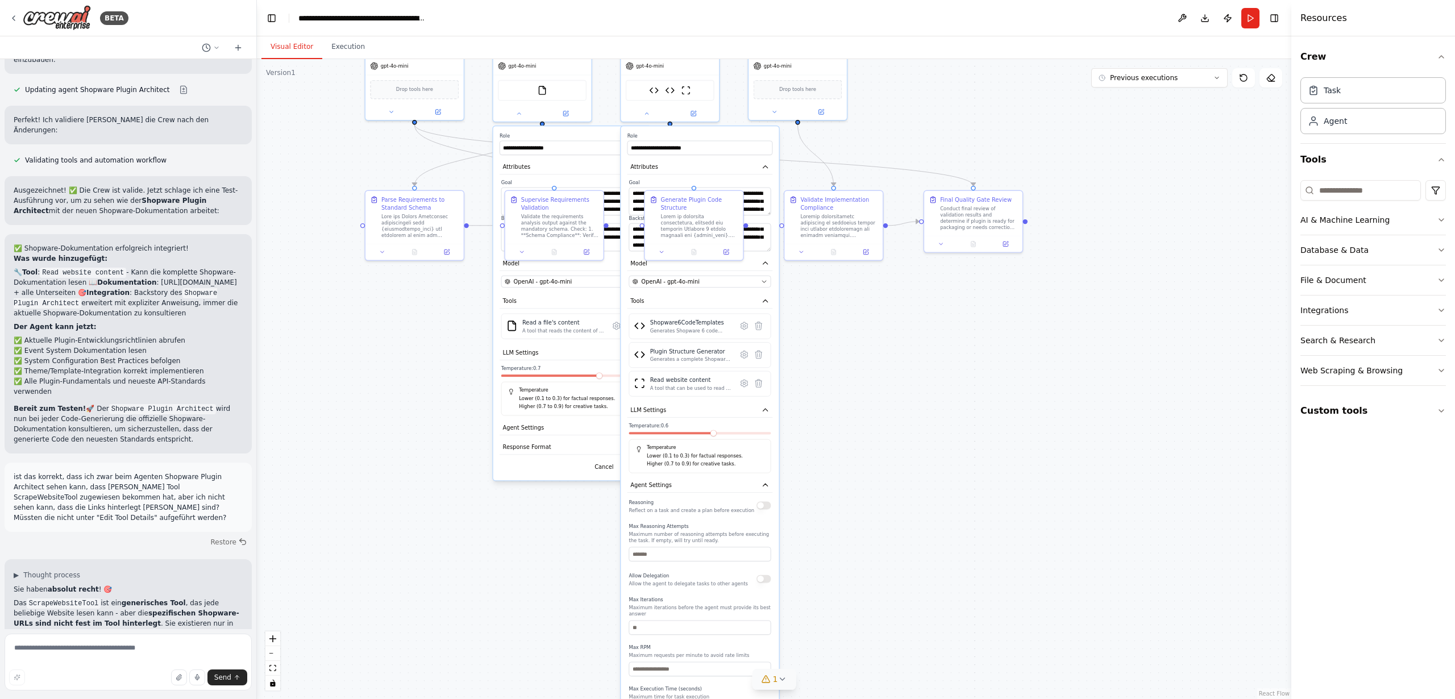
drag, startPoint x: 891, startPoint y: 489, endPoint x: 880, endPoint y: 496, distance: 12.5
click at [854, 631] on div ".deletable-edge-delete-btn { width: 20px; height: 20px; border: 0px solid #ffff…" at bounding box center [774, 379] width 1034 height 640
click at [880, 467] on div ".deletable-edge-delete-btn { width: 20px; height: 20px; border: 0px solid #ffff…" at bounding box center [774, 379] width 1034 height 640
click at [216, 47] on icon at bounding box center [216, 47] width 7 height 7
click at [168, 227] on div at bounding box center [128, 349] width 257 height 699
